Goal: Task Accomplishment & Management: Manage account settings

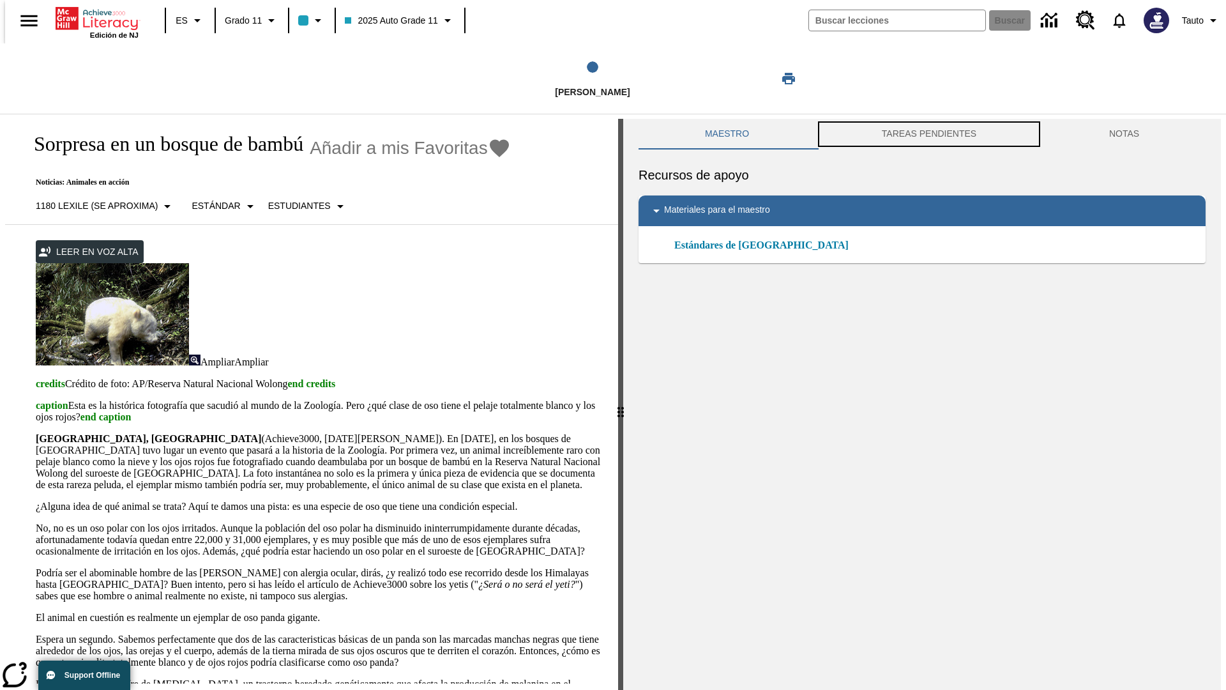
click at [929, 134] on button "TAREAS PENDIENTES" at bounding box center [929, 134] width 227 height 31
